Goal: Find specific page/section: Find specific page/section

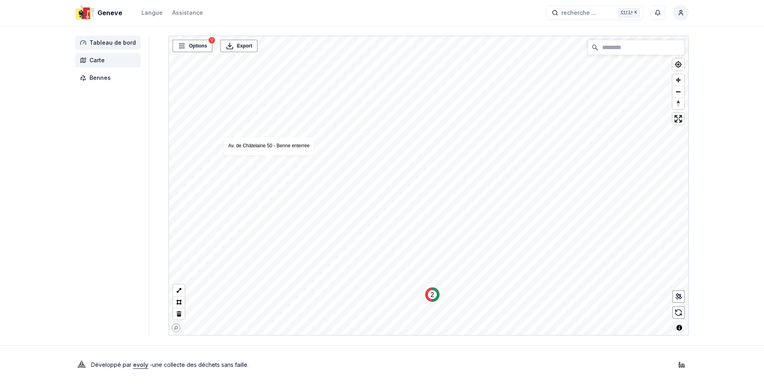
click at [131, 38] on span "Tableau de bord" at bounding box center [108, 43] width 66 height 14
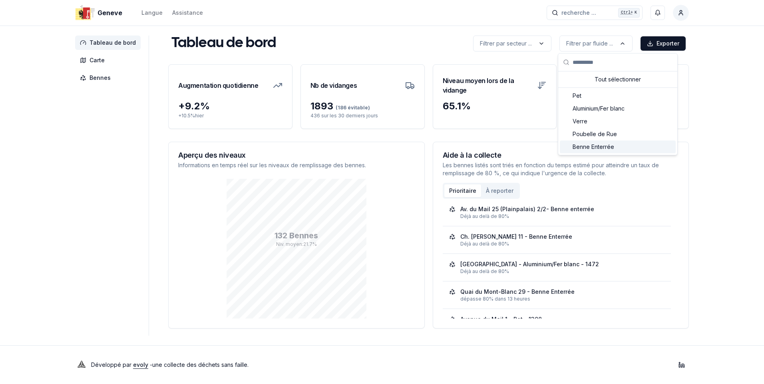
click at [592, 146] on span "Benne Enterrée" at bounding box center [593, 147] width 42 height 8
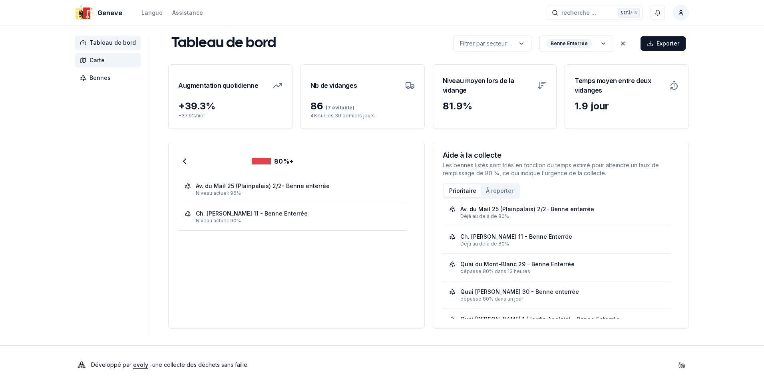
click at [103, 62] on span "Carte" at bounding box center [96, 60] width 15 height 8
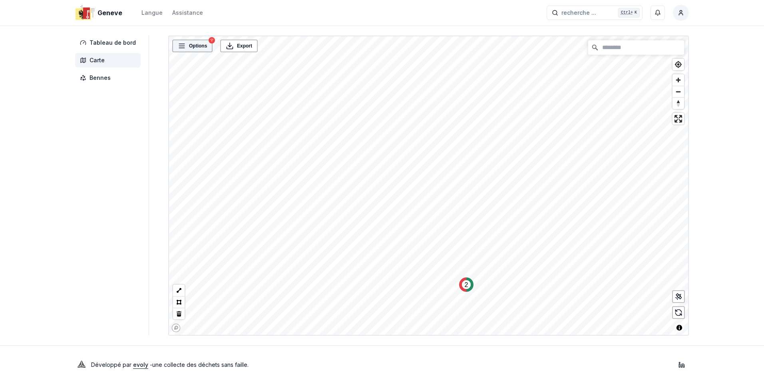
click at [184, 48] on div "Options" at bounding box center [193, 46] width 36 height 8
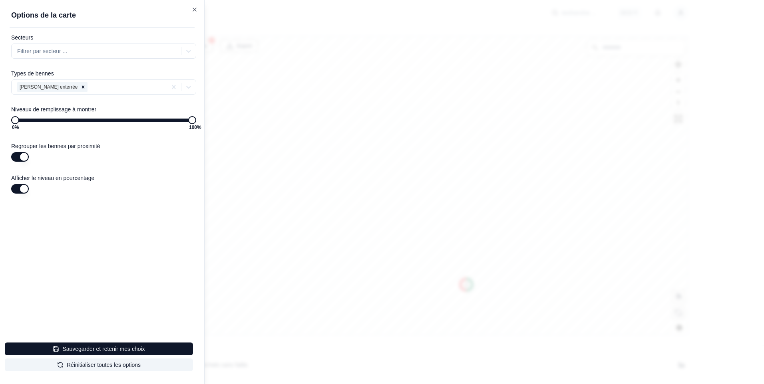
click at [380, 190] on div at bounding box center [382, 192] width 764 height 384
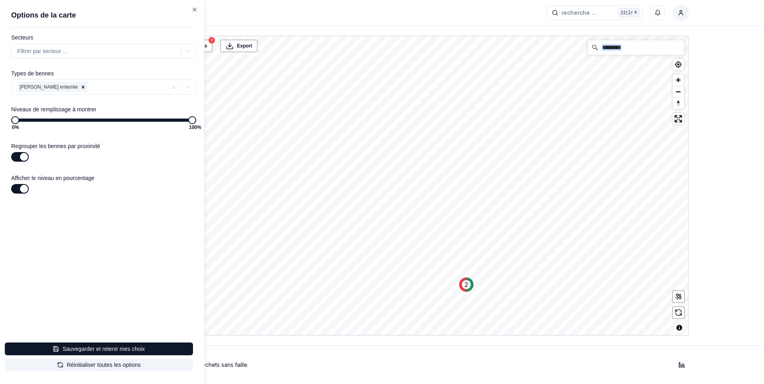
click at [380, 190] on html "Geneve Langue Assistance recherche ... recherche ... Ctrl+ K Constantin Tableau…" at bounding box center [382, 192] width 764 height 384
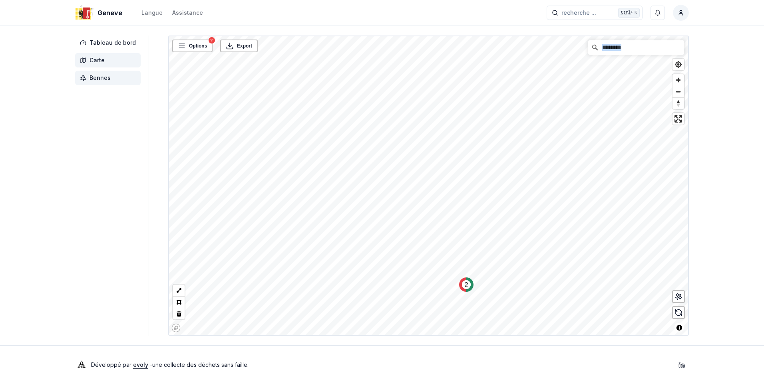
click at [98, 77] on span "Bennes" at bounding box center [99, 78] width 21 height 8
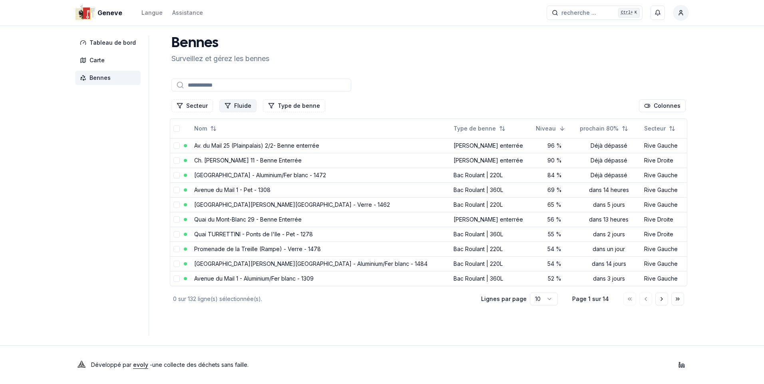
click at [235, 104] on button "Fluide" at bounding box center [237, 105] width 37 height 13
click at [222, 153] on div "Suggestions" at bounding box center [223, 153] width 6 height 6
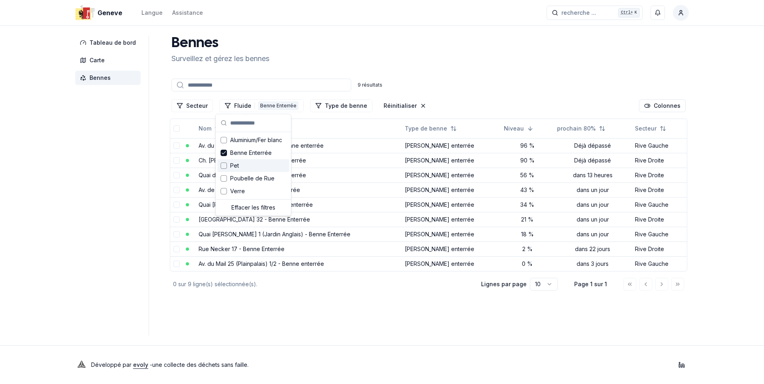
click at [560, 70] on div "[PERSON_NAME] et gérez les bennes 9 résultats Secteur Fluide 1 Benne Enterrée T…" at bounding box center [428, 164] width 520 height 257
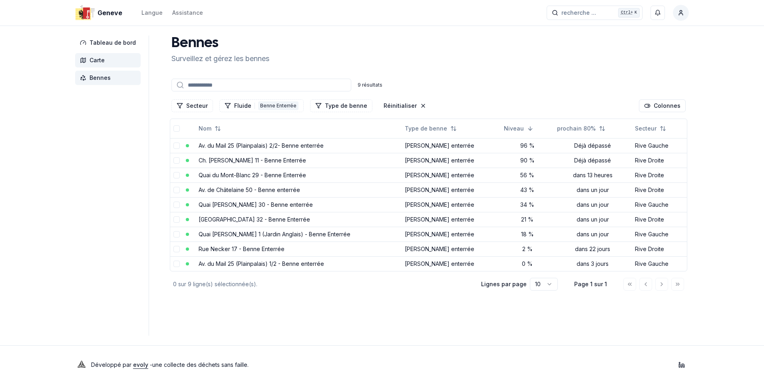
click at [99, 60] on span "Carte" at bounding box center [96, 60] width 15 height 8
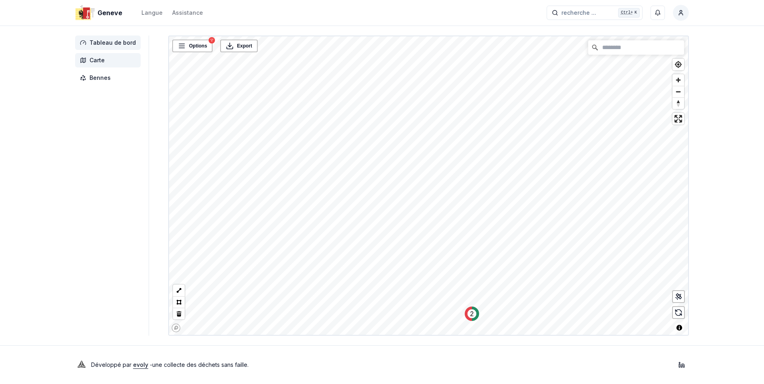
click at [113, 45] on span "Tableau de bord" at bounding box center [112, 43] width 46 height 8
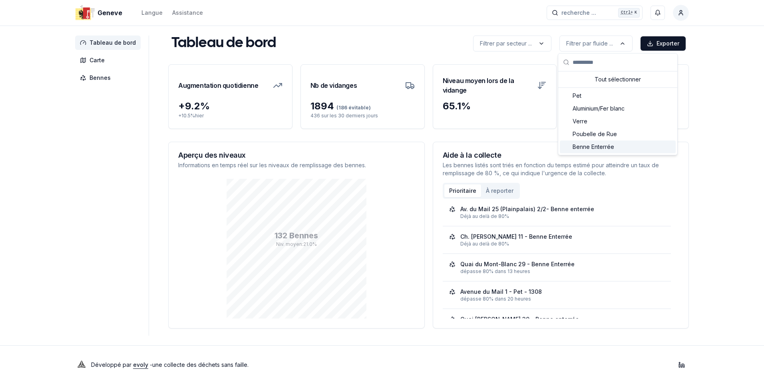
click at [567, 145] on div "Suggestions" at bounding box center [566, 147] width 6 height 6
